Goal: Find specific page/section: Find specific page/section

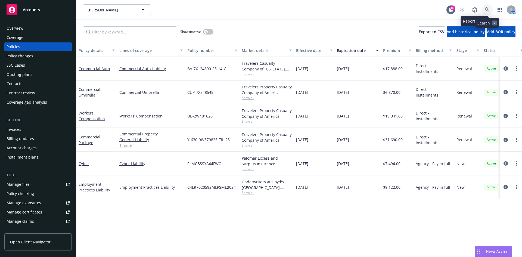
click at [486, 8] on icon at bounding box center [486, 9] width 5 height 5
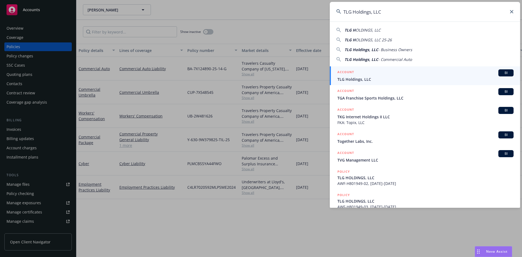
type input "TLG Holdings, LLC"
click at [347, 71] on h5 "ACCOUNT" at bounding box center [345, 72] width 17 height 7
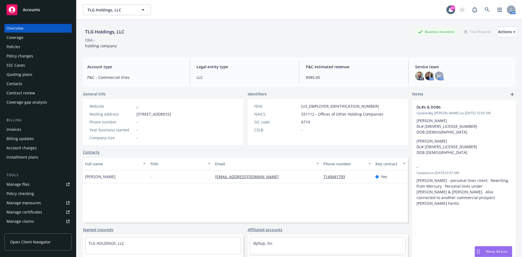
click at [30, 47] on div "Policies" at bounding box center [38, 46] width 63 height 9
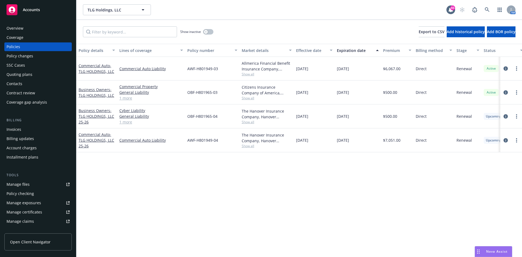
click at [249, 76] on span "Show all" at bounding box center [267, 74] width 50 height 5
